Goal: Complete application form

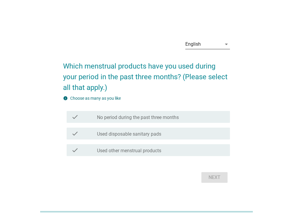
click at [225, 45] on icon "arrow_drop_down" at bounding box center [226, 44] width 7 height 7
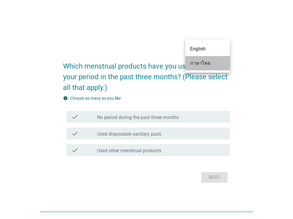
click at [212, 61] on div "ภาษาไทย" at bounding box center [207, 63] width 35 height 7
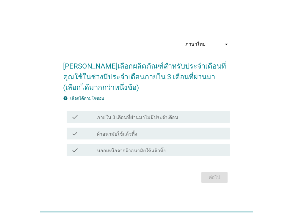
click at [162, 135] on div "check_box_outline_blank ผ้าอนามัยใช้แล้วทิ้ง" at bounding box center [161, 133] width 128 height 7
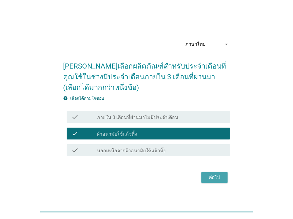
click at [213, 174] on div "ต่อไป" at bounding box center [214, 177] width 17 height 7
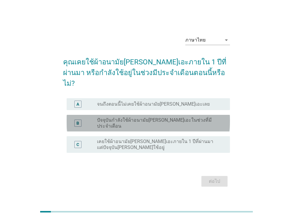
click at [188, 117] on label "ปัจจุบันกำลังใช้ผ้าอนามัย[PERSON_NAME]เอะในช่วงที่มีประจำเดือน" at bounding box center [158, 123] width 123 height 12
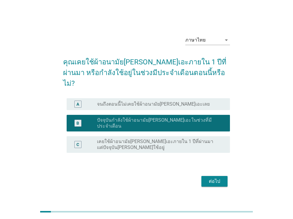
click at [222, 178] on div "ต่อไป" at bounding box center [214, 181] width 17 height 7
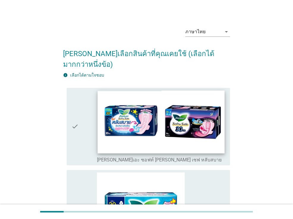
scroll to position [10, 0]
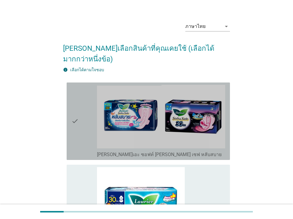
click at [75, 111] on icon "check" at bounding box center [74, 121] width 7 height 73
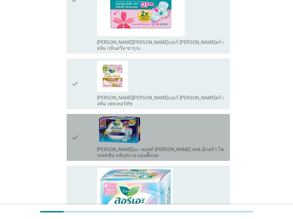
click at [169, 117] on div "check_box_outline_blank [PERSON_NAME]เอะ ซอฟท์ [PERSON_NAME] เซฟ เอ็กตร้า โพรเท…" at bounding box center [161, 138] width 128 height 42
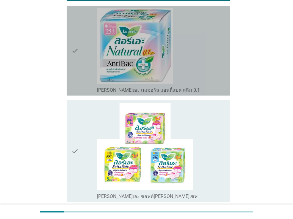
click at [172, 46] on div "check_box_outline_blank [PERSON_NAME]เอะ เนเชอรัล แอนตี้แบค สลิม 0.1" at bounding box center [161, 50] width 128 height 85
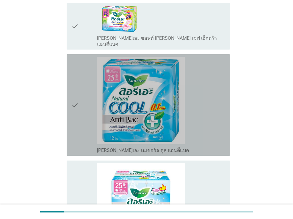
click at [177, 147] on div "check_box_outline_blank [PERSON_NAME]เอะ เนเชอรัล คูล แอนตี้แบค" at bounding box center [161, 150] width 128 height 7
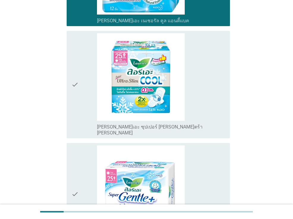
scroll to position [881, 0]
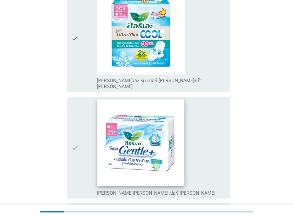
click at [178, 114] on img at bounding box center [140, 143] width 87 height 87
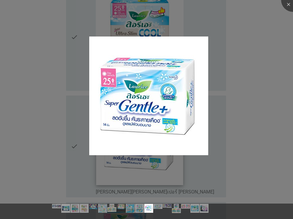
scroll to position [938, 0]
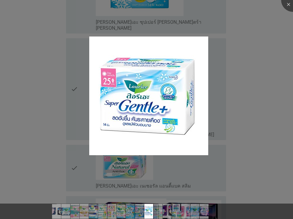
click at [243, 42] on div at bounding box center [146, 109] width 293 height 219
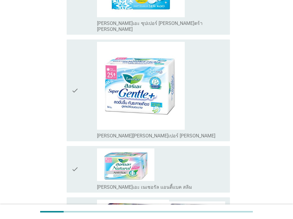
click at [86, 42] on div "check" at bounding box center [84, 90] width 26 height 97
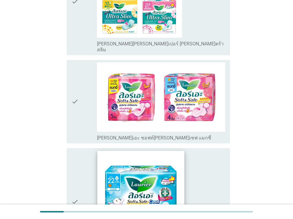
scroll to position [1269, 0]
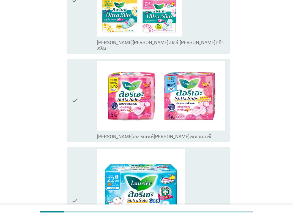
click at [78, 61] on icon "check" at bounding box center [74, 100] width 7 height 79
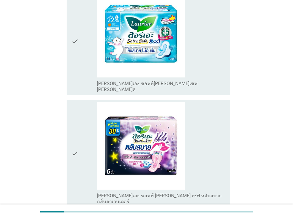
scroll to position [1439, 0]
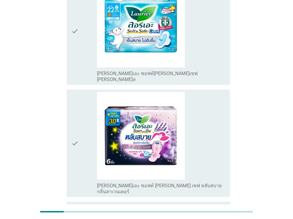
click at [75, 92] on icon "check" at bounding box center [74, 143] width 7 height 103
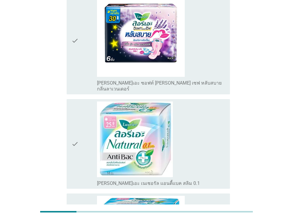
scroll to position [203, 0]
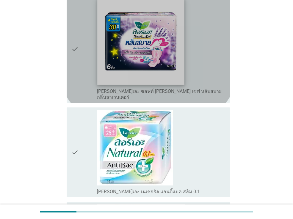
click at [156, 52] on img at bounding box center [140, 41] width 87 height 87
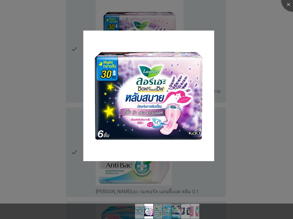
click at [274, 54] on div at bounding box center [146, 109] width 293 height 219
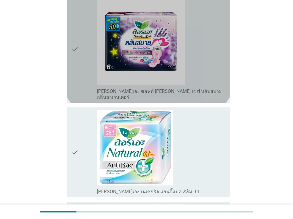
click at [75, 58] on icon "check" at bounding box center [74, 49] width 7 height 103
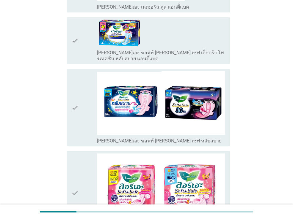
scroll to position [582, 0]
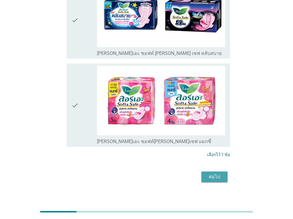
click at [213, 174] on div "ต่อไป" at bounding box center [214, 177] width 17 height 7
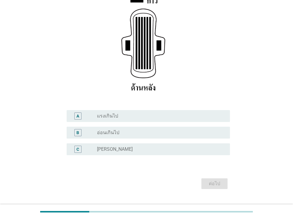
scroll to position [111, 0]
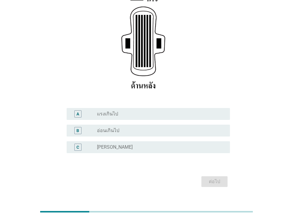
click at [140, 144] on div "radio_button_unchecked [PERSON_NAME]" at bounding box center [158, 147] width 123 height 6
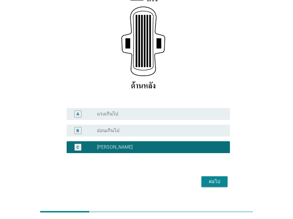
click at [221, 178] on div "ต่อไป" at bounding box center [214, 181] width 17 height 7
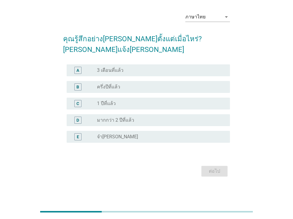
scroll to position [0, 0]
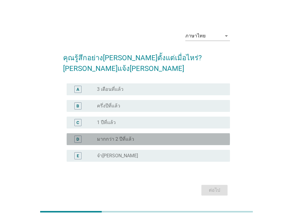
click at [146, 136] on div "radio_button_unchecked มากกว่า 2 ปีที่แล้ว" at bounding box center [158, 139] width 123 height 6
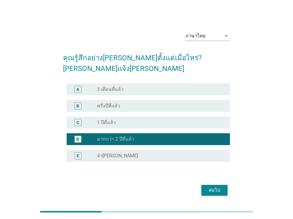
click at [217, 187] on div "ต่อไป" at bounding box center [214, 190] width 17 height 7
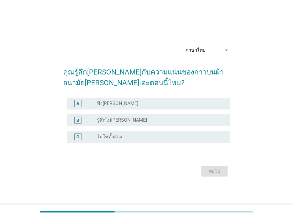
click at [147, 102] on div "radio_button_unchecked พึง[PERSON_NAME]" at bounding box center [158, 104] width 123 height 6
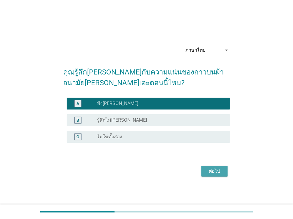
click at [213, 170] on div "ต่อไป" at bounding box center [214, 171] width 17 height 7
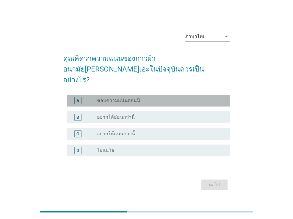
click at [159, 98] on div "radio_button_unchecked ชอบความแน่นตอนนี" at bounding box center [158, 101] width 123 height 6
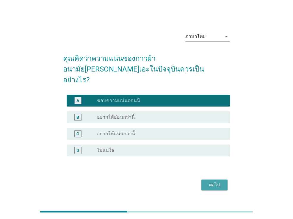
click at [219, 184] on button "ต่อไป" at bounding box center [214, 185] width 26 height 11
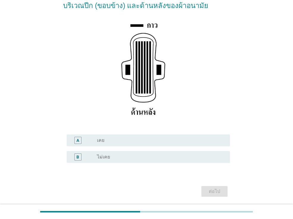
scroll to position [90, 0]
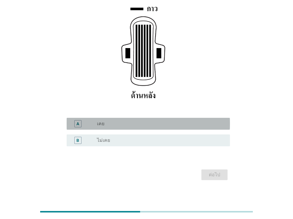
click at [125, 125] on div "radio_button_unchecked เคย" at bounding box center [158, 124] width 123 height 6
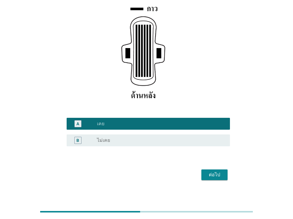
click at [208, 174] on div "ต่อไป" at bounding box center [214, 175] width 17 height 7
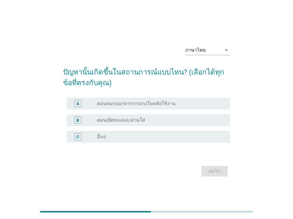
click at [159, 105] on label "ตอนลอกออกจากกางเกงในหลังใช้งาน" at bounding box center [136, 104] width 78 height 6
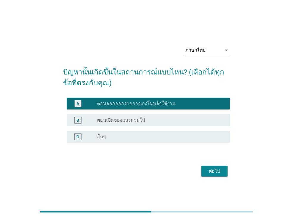
click at [211, 175] on button "ต่อไป" at bounding box center [214, 171] width 26 height 11
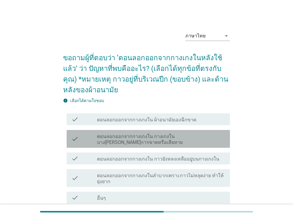
click at [198, 146] on div "check check_box_outline_blank ตอนลอกออกจากกางเกงใน กางเกงในบาง[PERSON_NAME]การข…" at bounding box center [148, 139] width 163 height 18
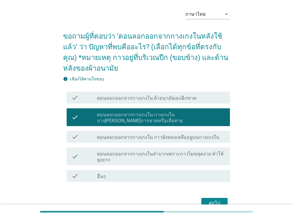
scroll to position [54, 0]
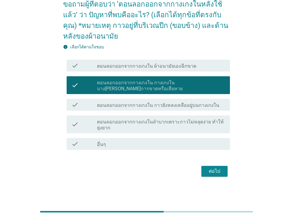
click at [219, 175] on button "ต่อไป" at bounding box center [214, 171] width 26 height 11
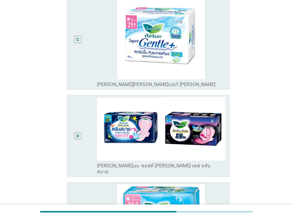
scroll to position [345, 0]
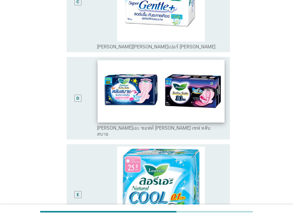
click at [139, 100] on img at bounding box center [160, 91] width 127 height 63
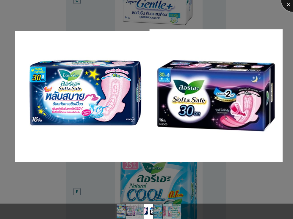
click at [291, 0] on div at bounding box center [293, 0] width 24 height 24
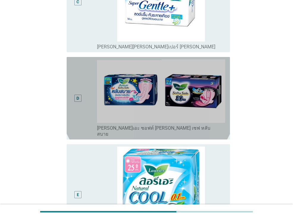
click at [87, 105] on div "D" at bounding box center [84, 98] width 26 height 78
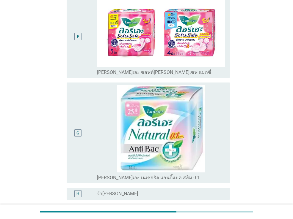
scroll to position [645, 0]
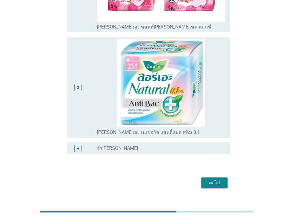
click at [219, 180] on div "ต่อไป" at bounding box center [214, 183] width 17 height 7
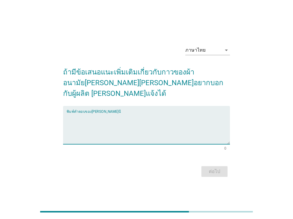
click at [167, 113] on textarea "พิมพ์คำตอบของคุณ ที่นี่" at bounding box center [148, 128] width 163 height 31
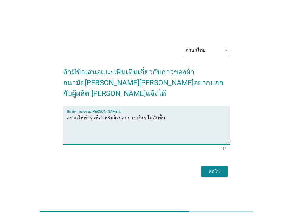
type textarea "อยากให้ทำรุ่นที่สำหรับผิวบอบบางจริงๆ ไม่อับชื้น"
click at [224, 167] on button "ต่อไป" at bounding box center [214, 171] width 26 height 11
